Goal: Task Accomplishment & Management: Use online tool/utility

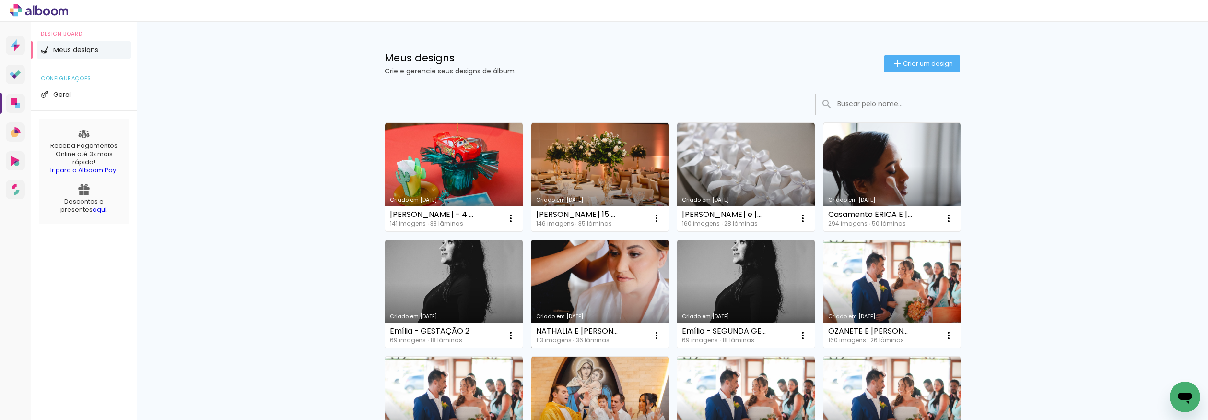
click at [592, 278] on link "Criado em [DATE]" at bounding box center [600, 294] width 138 height 108
